Goal: Transaction & Acquisition: Purchase product/service

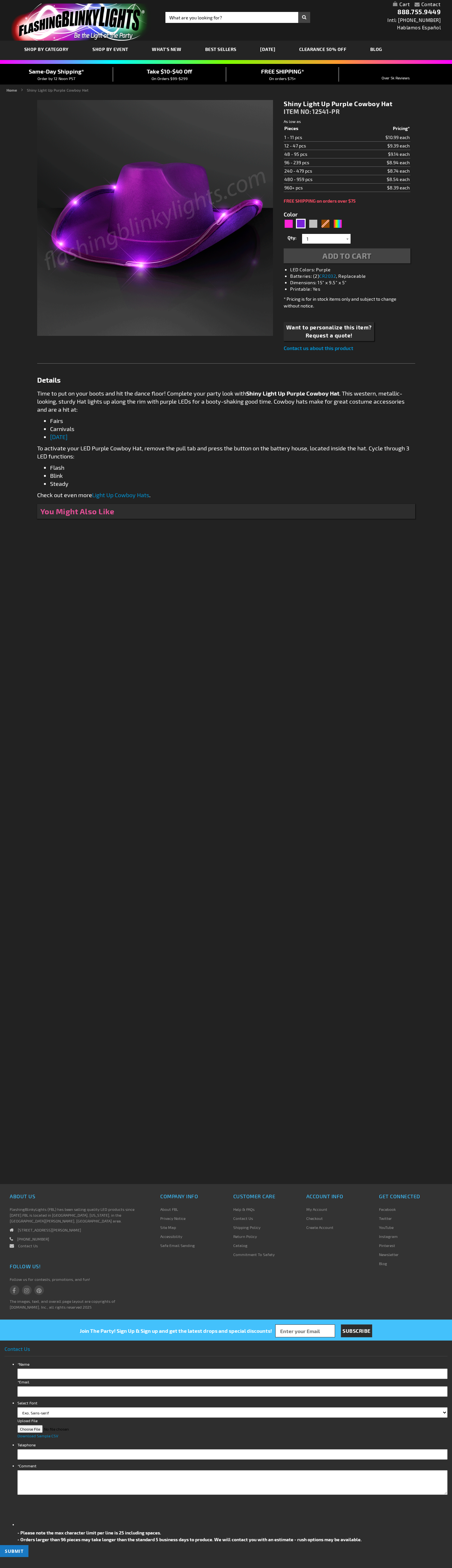
type input "5640"
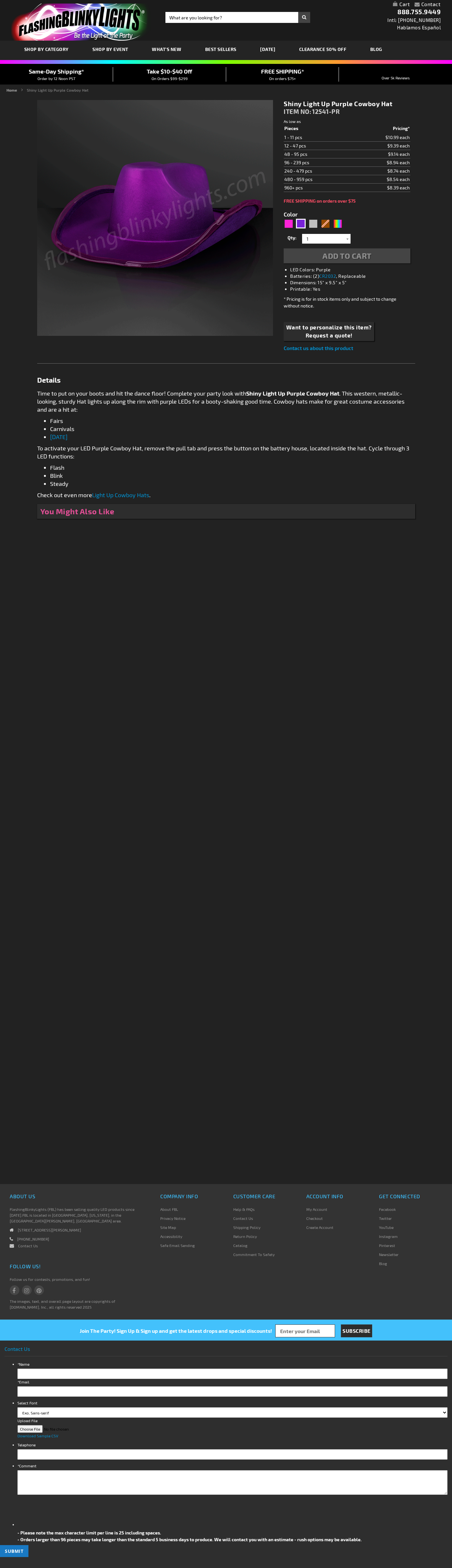
type input "5640"
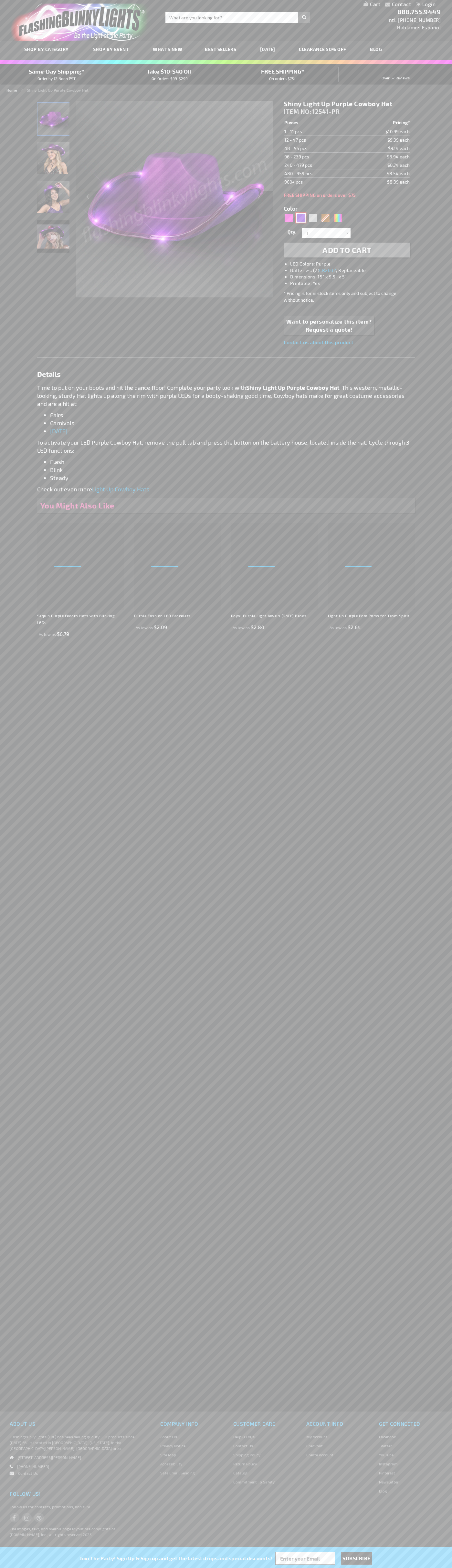
click at [300, 218] on div "Purple" at bounding box center [301, 218] width 10 height 10
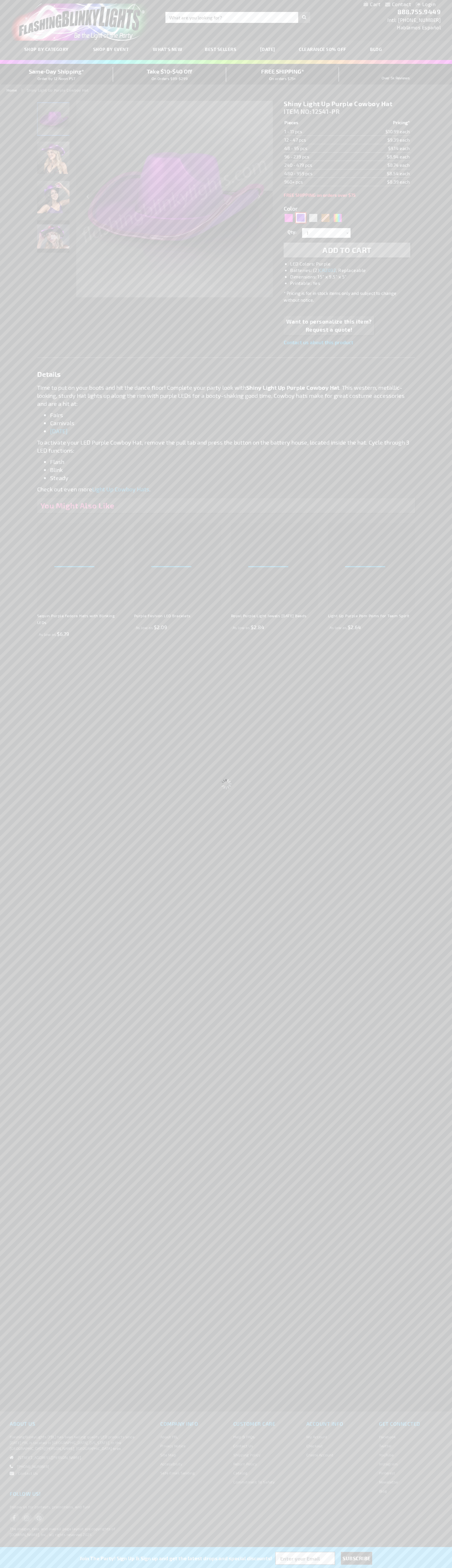
select select
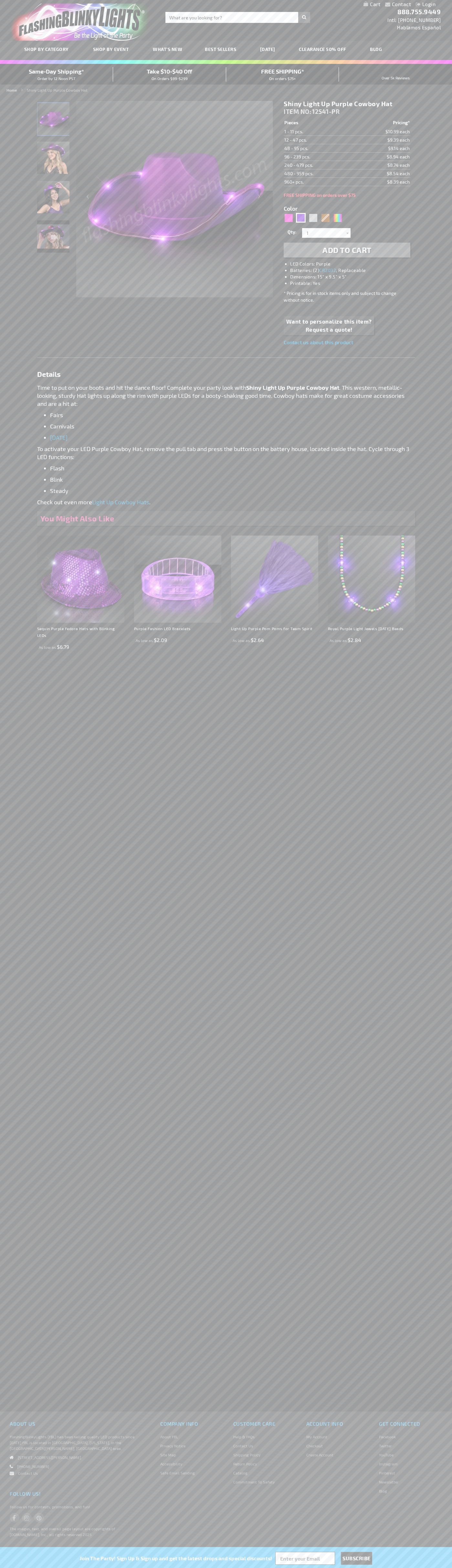
click at [347, 250] on span "Add to Cart" at bounding box center [347, 250] width 49 height 9
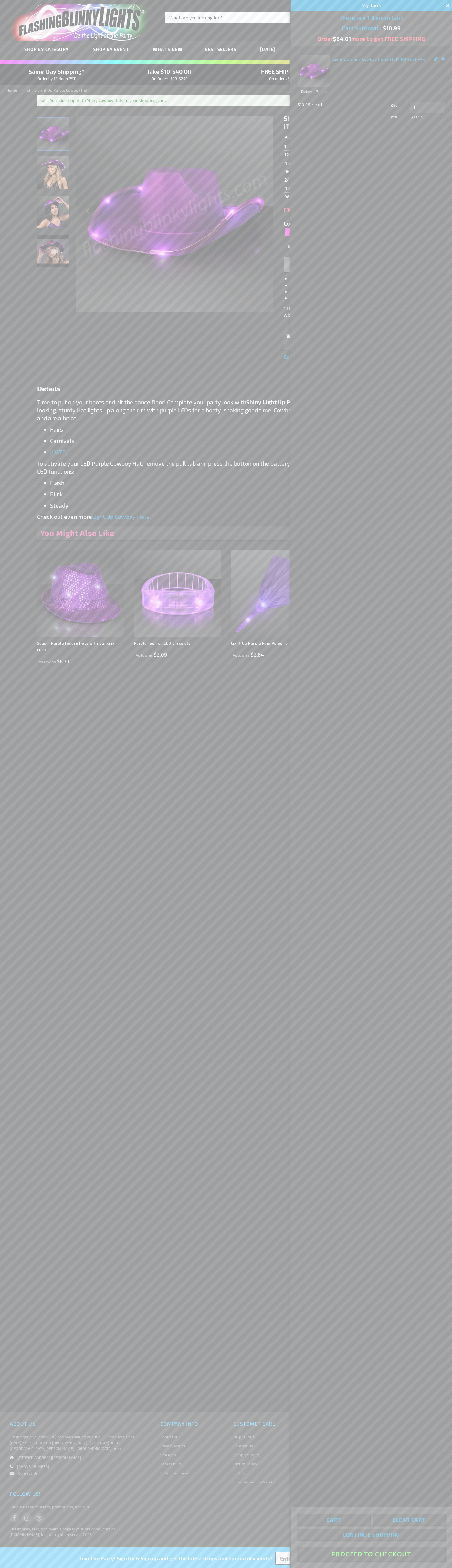
click at [371, 1554] on button "Proceed To Checkout" at bounding box center [371, 1554] width 148 height 15
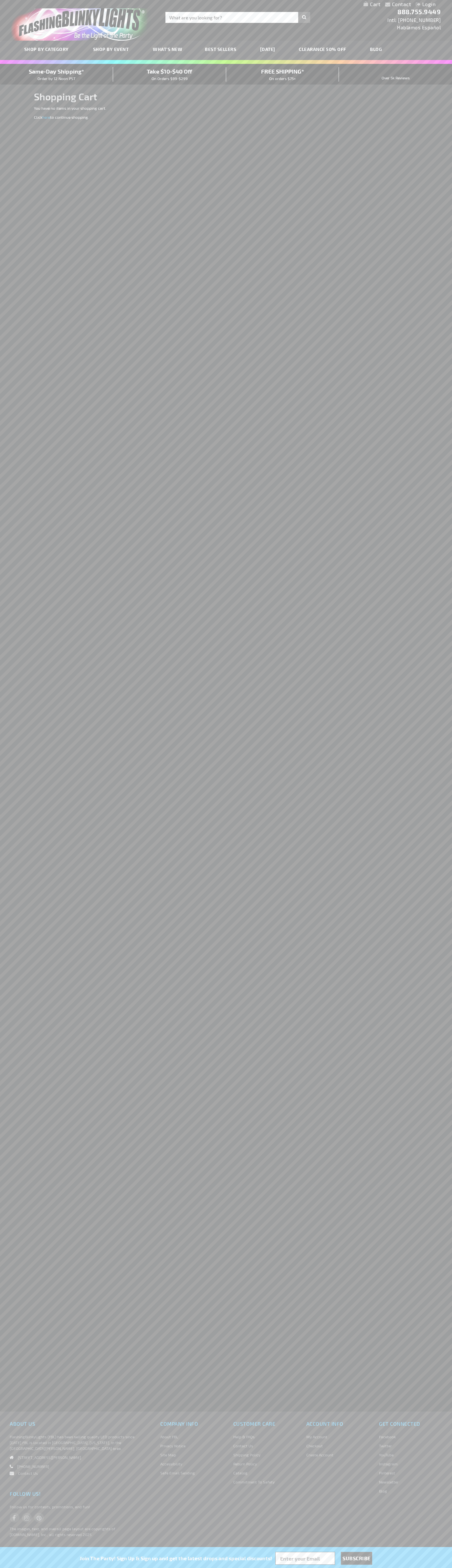
click at [57, 74] on span "Same-Day Shipping*" at bounding box center [56, 71] width 55 height 7
click at [176, 18] on input "Search" at bounding box center [237, 18] width 144 height 11
click at [420, 523] on div "Contact Compare Products Login Skip to Content My Cart My Cart Close You have n…" at bounding box center [226, 784] width 452 height 1568
click at [240, 1567] on html "The store will not work correctly when cookies are disabled. Contact Compare Pr…" at bounding box center [226, 784] width 452 height 1568
click at [5, 234] on div "Contact Compare Products Login Skip to Content My Cart My Cart Close You have n…" at bounding box center [226, 784] width 452 height 1568
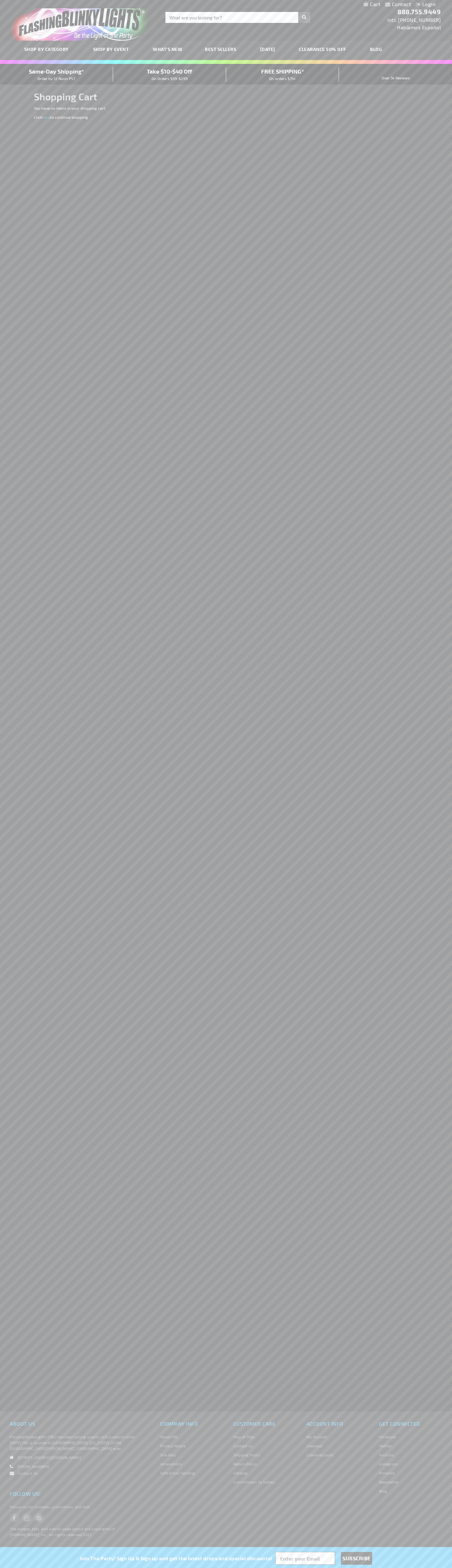
click at [57, 74] on span "Same-Day Shipping*" at bounding box center [56, 71] width 55 height 7
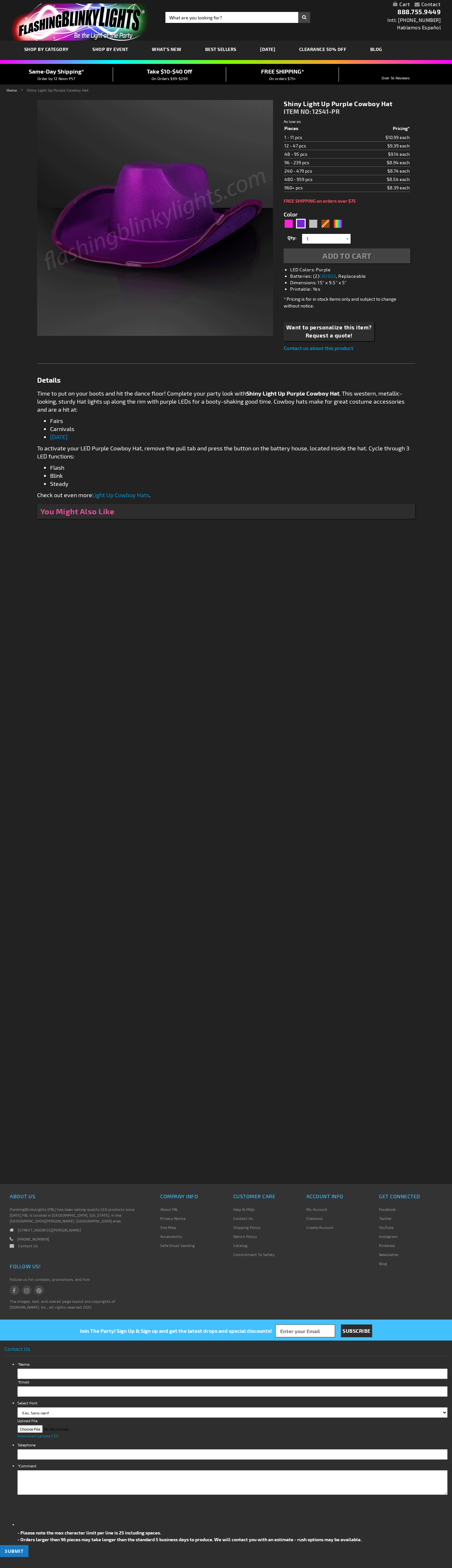
type input "5640"
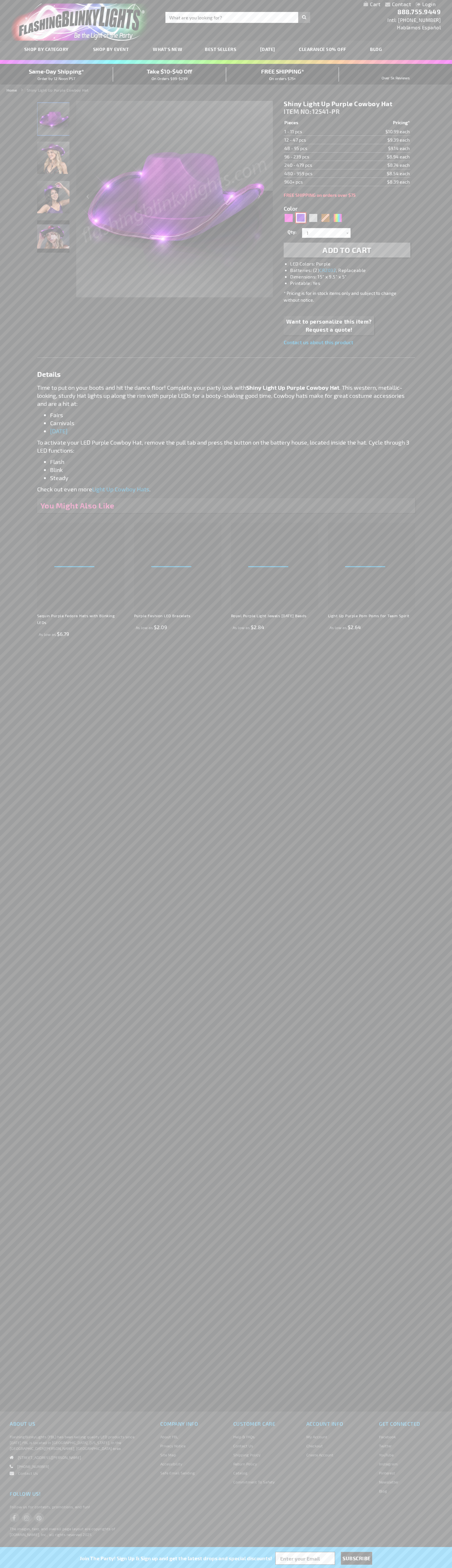
click at [300, 218] on div "Purple" at bounding box center [301, 218] width 10 height 10
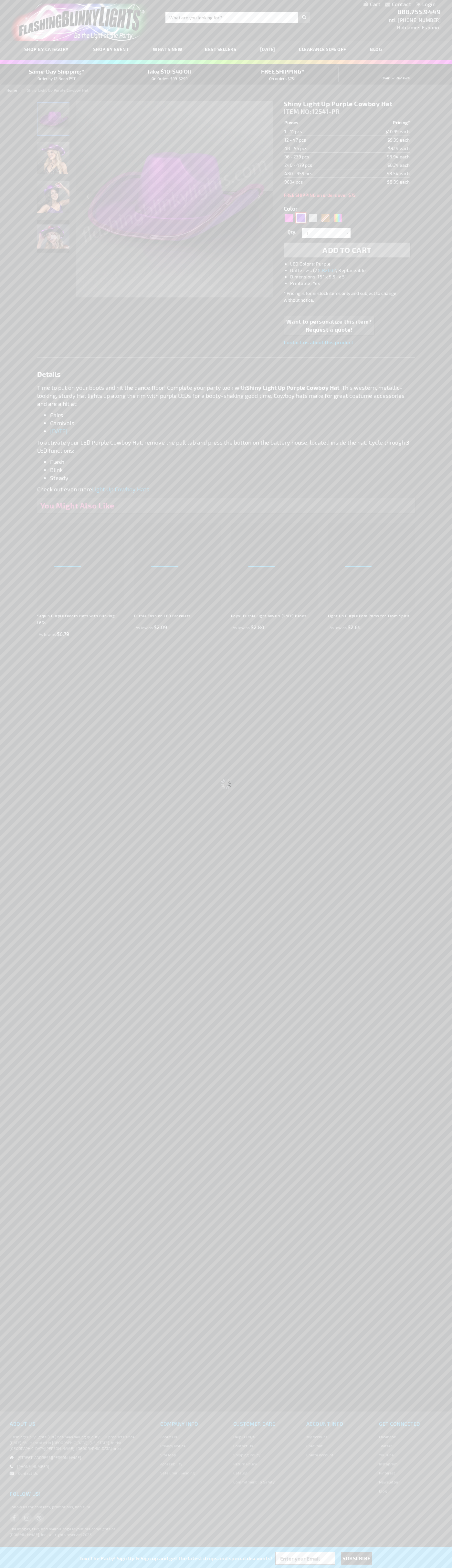
select select
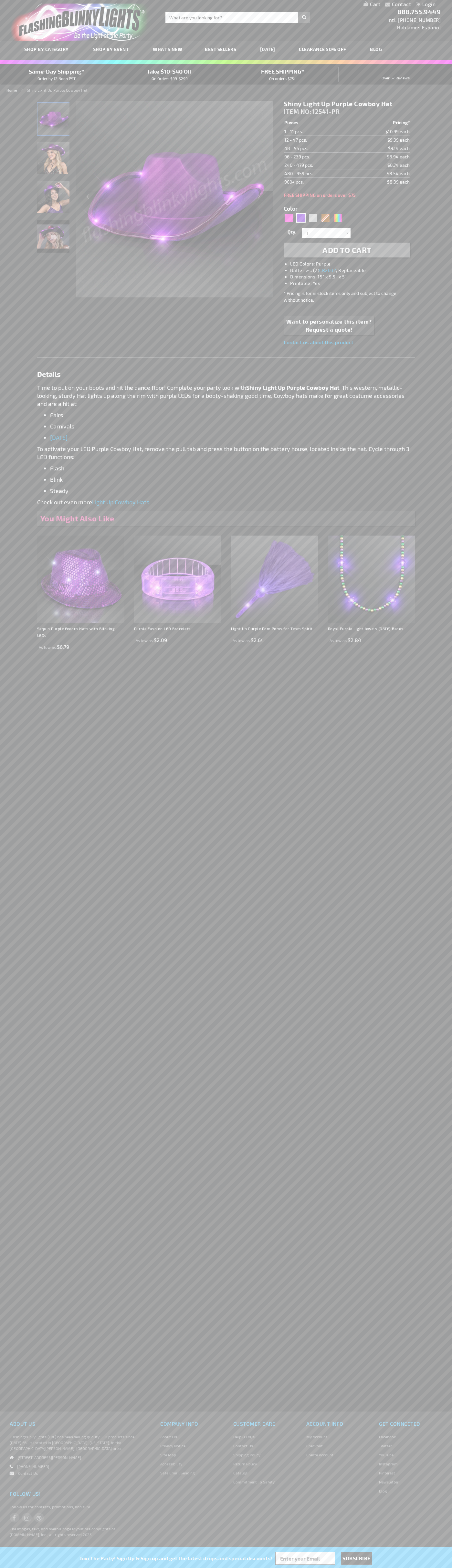
click at [298, 111] on span "ITEM NO:" at bounding box center [297, 111] width 27 height 7
click at [318, 131] on td "1 - 11 pcs." at bounding box center [317, 131] width 69 height 9
click at [318, 140] on td "12 - 47 pcs." at bounding box center [317, 140] width 69 height 9
click at [318, 149] on td "48 - 95 pcs." at bounding box center [317, 149] width 69 height 9
click at [318, 157] on td "96 - 239 pcs." at bounding box center [317, 157] width 69 height 9
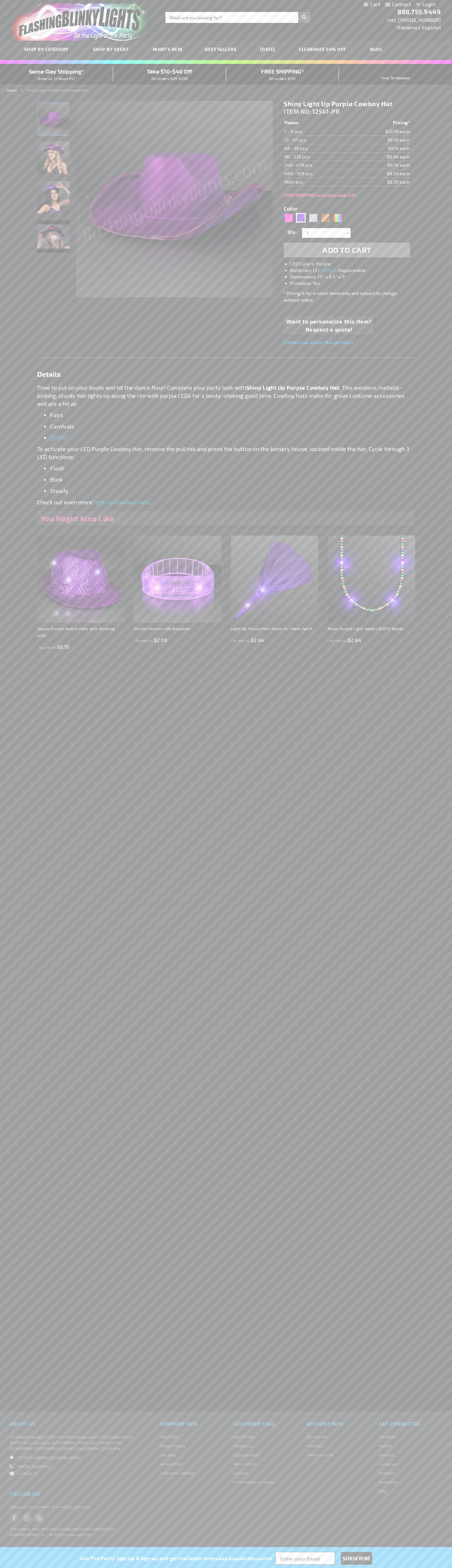
click at [318, 165] on td "240 - 479 pcs." at bounding box center [317, 165] width 69 height 9
click at [318, 173] on td "480 - 959 pcs." at bounding box center [317, 173] width 69 height 9
